Goal: Information Seeking & Learning: Compare options

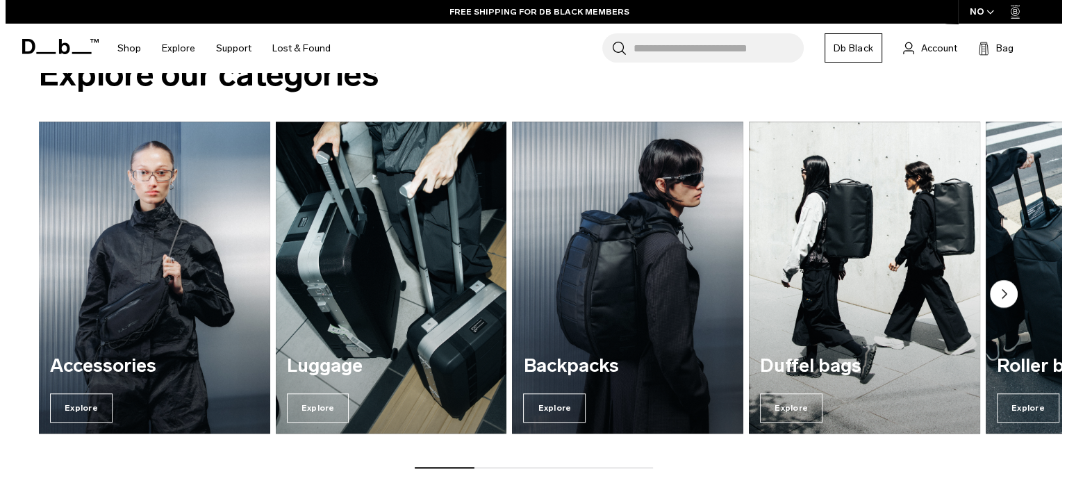
scroll to position [1083, 0]
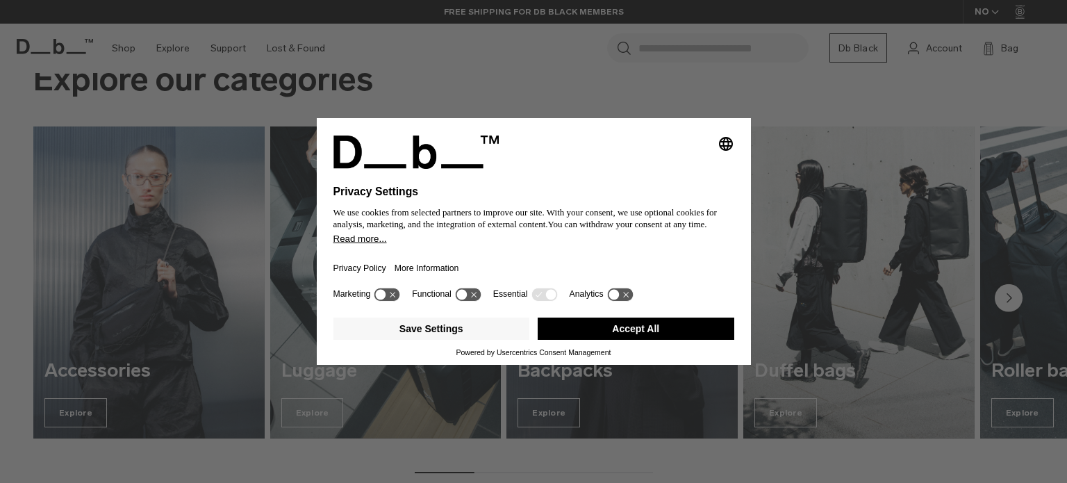
click at [589, 319] on button "Accept All" at bounding box center [635, 328] width 197 height 22
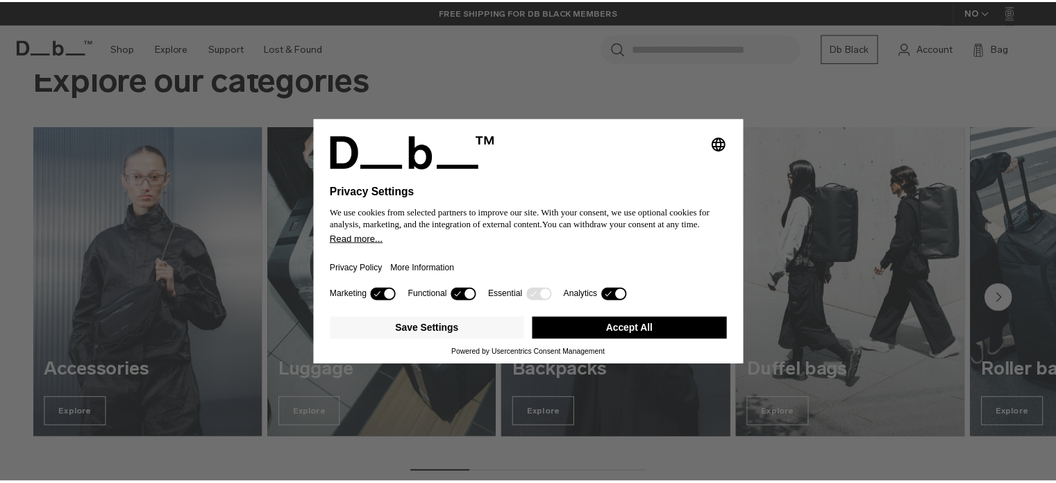
scroll to position [1077, 0]
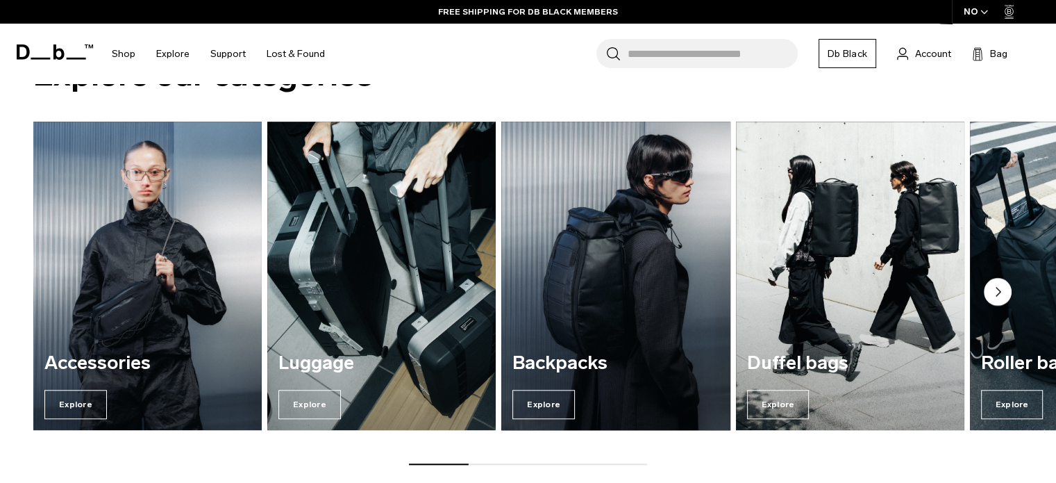
click at [588, 327] on img "3 / 7" at bounding box center [615, 276] width 235 height 318
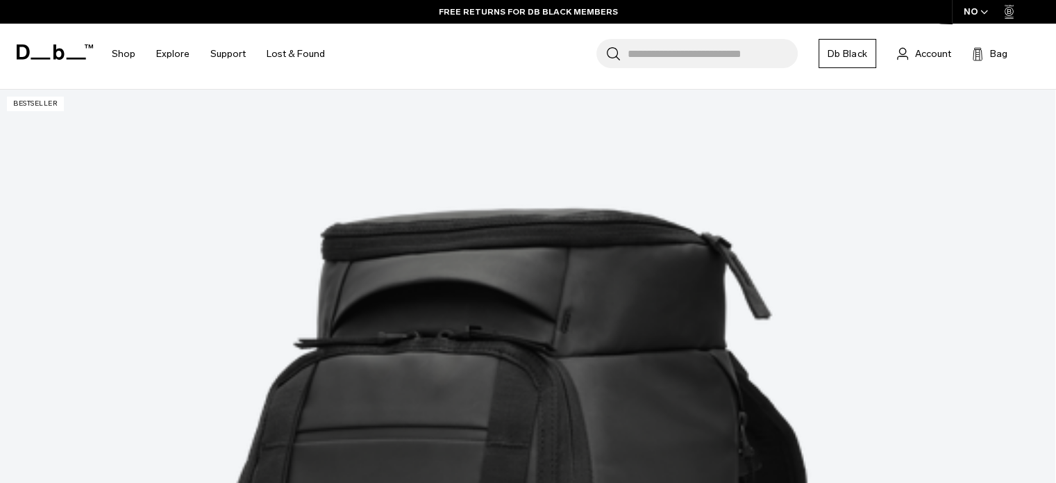
scroll to position [272, 0]
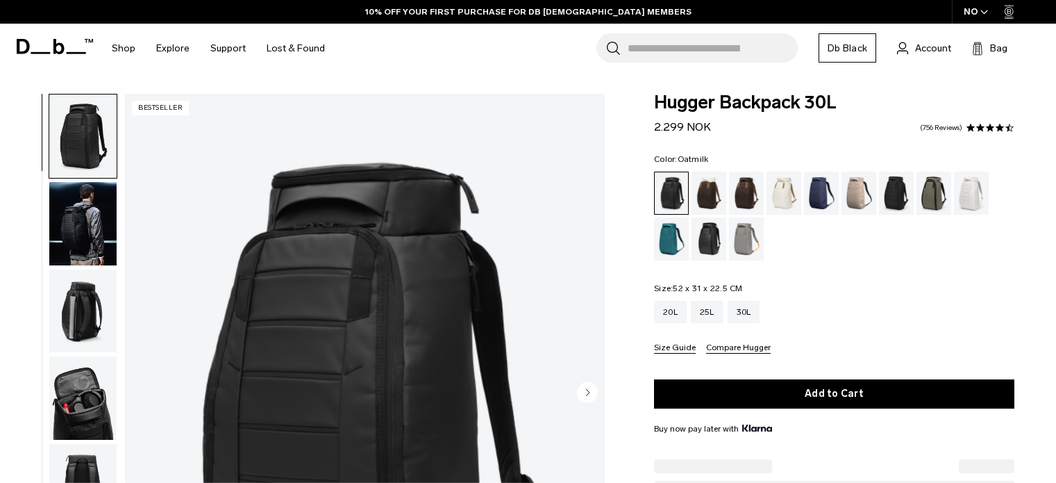
click at [779, 187] on div "Oatmilk" at bounding box center [784, 193] width 35 height 43
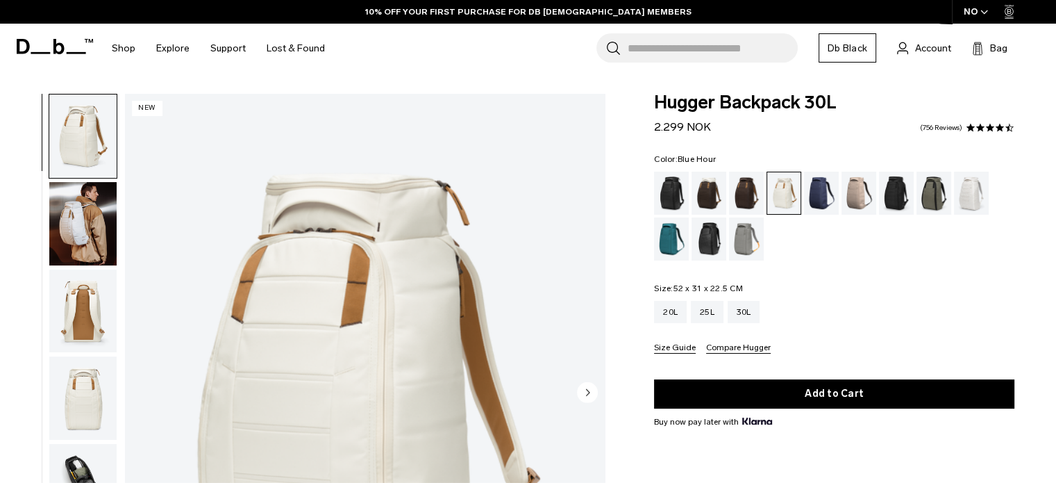
click at [835, 194] on div "Blue Hour" at bounding box center [821, 193] width 35 height 43
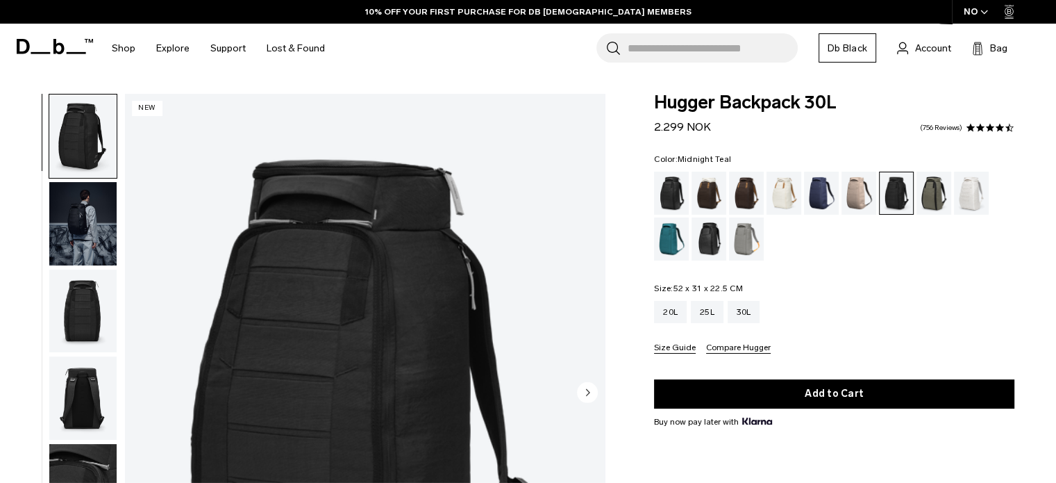
click at [673, 240] on div "Midnight Teal" at bounding box center [671, 238] width 35 height 43
